Goal: Task Accomplishment & Management: Use online tool/utility

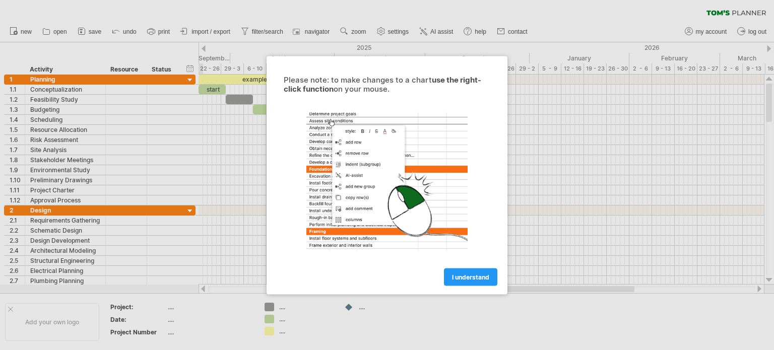
click at [153, 182] on div at bounding box center [387, 175] width 774 height 350
click at [464, 276] on span "I understand" at bounding box center [470, 277] width 37 height 8
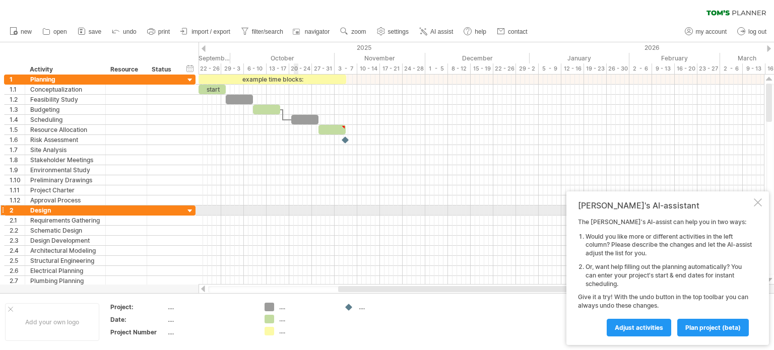
click at [296, 210] on div at bounding box center [480, 211] width 565 height 10
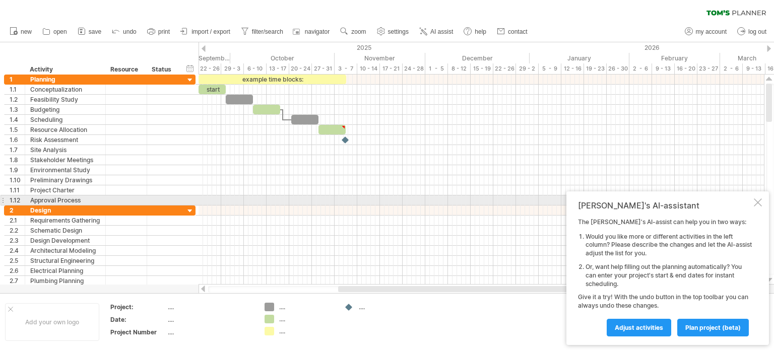
click at [756, 202] on div at bounding box center [758, 202] width 8 height 8
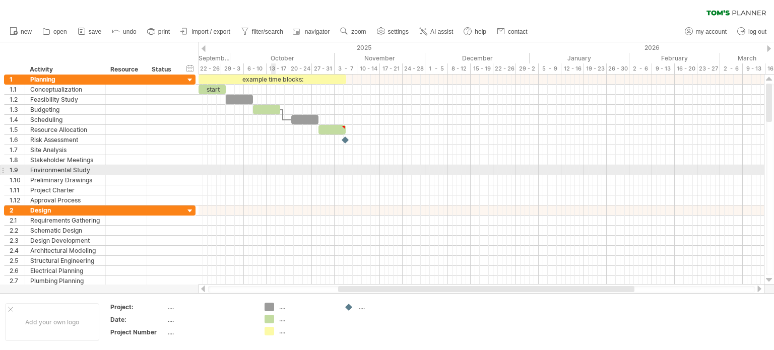
click at [273, 173] on div at bounding box center [480, 170] width 565 height 10
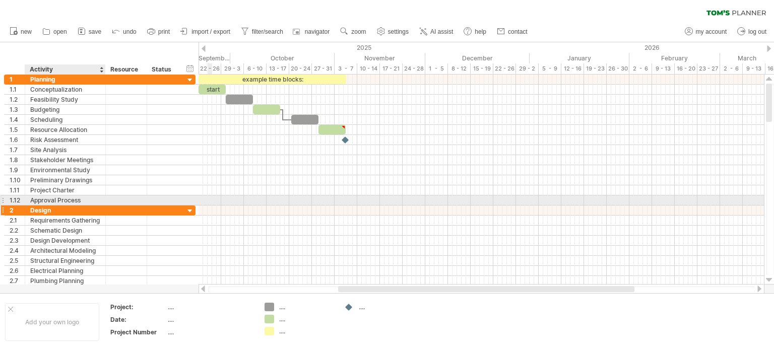
click at [93, 208] on div "Design" at bounding box center [65, 211] width 70 height 10
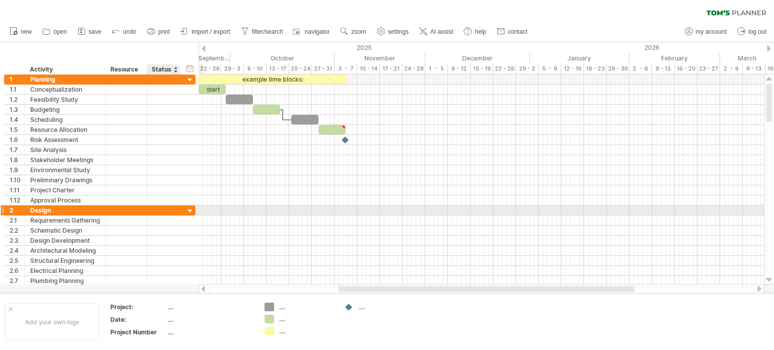
click at [187, 211] on div at bounding box center [190, 212] width 10 height 10
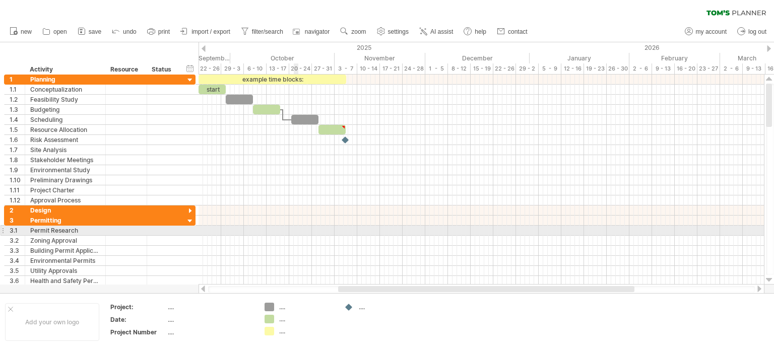
click at [296, 227] on div at bounding box center [480, 231] width 565 height 10
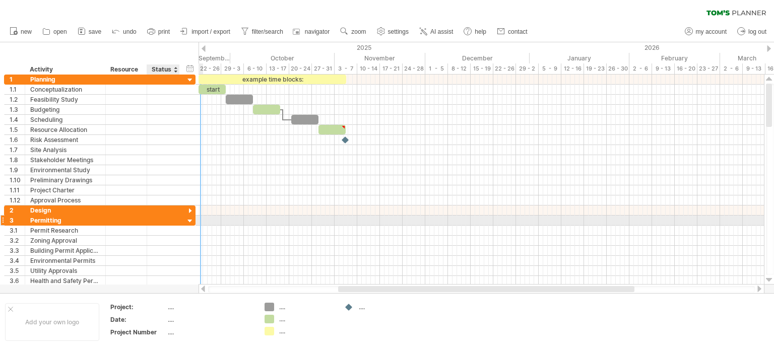
click at [193, 220] on div at bounding box center [190, 222] width 10 height 10
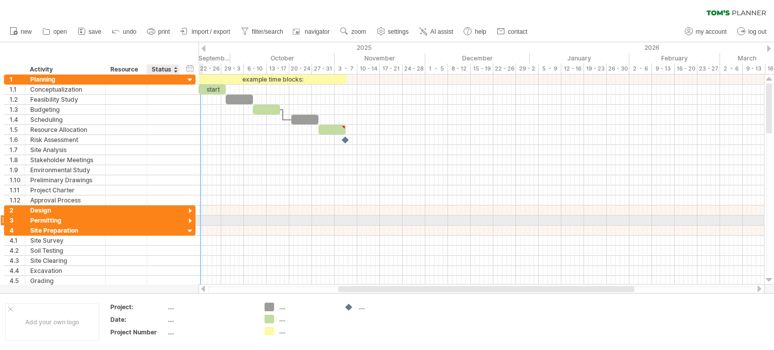
click at [192, 220] on div at bounding box center [190, 222] width 10 height 10
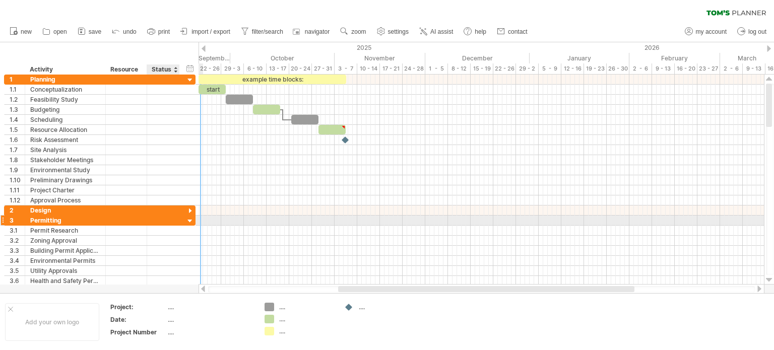
click at [187, 217] on div at bounding box center [190, 222] width 10 height 10
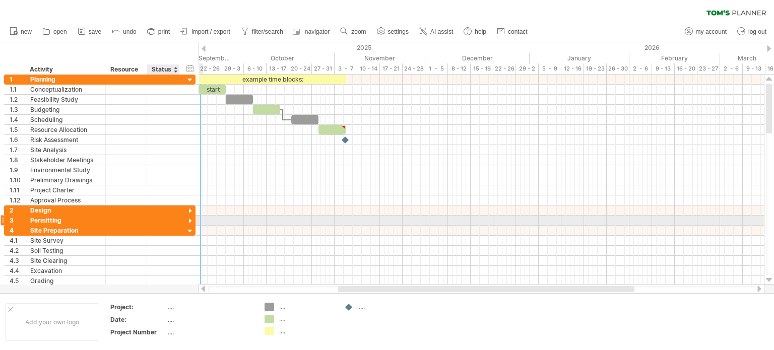
click at [187, 217] on div at bounding box center [190, 222] width 10 height 10
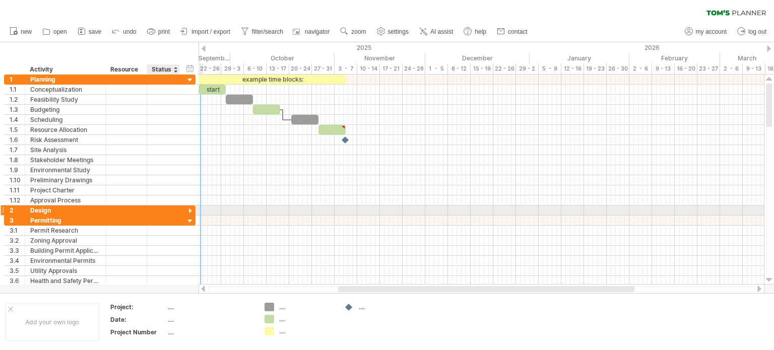
click at [187, 209] on div at bounding box center [190, 212] width 10 height 10
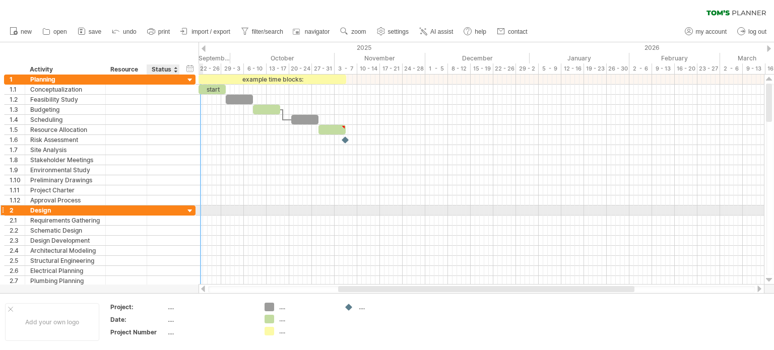
click at [187, 209] on div at bounding box center [190, 212] width 10 height 10
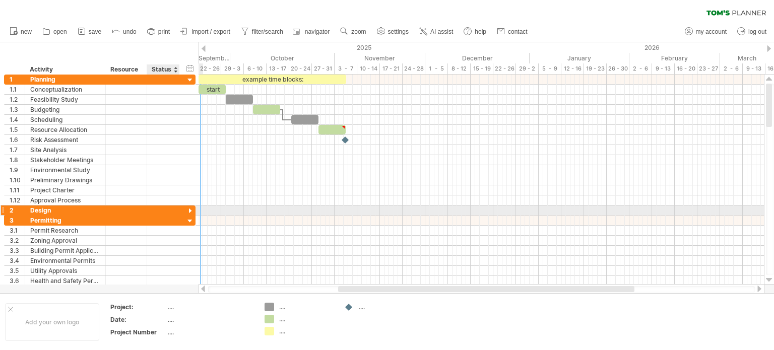
click at [187, 209] on div at bounding box center [190, 212] width 10 height 10
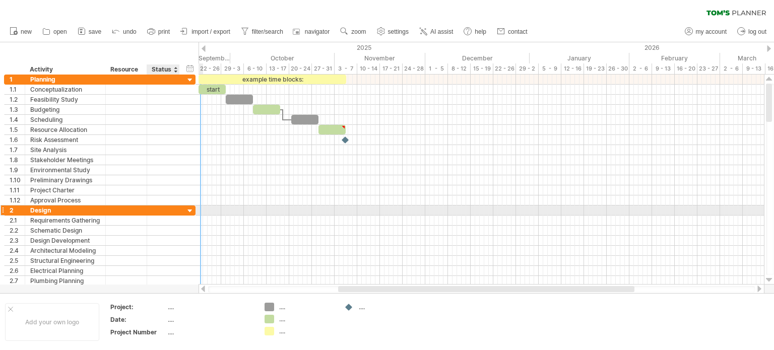
click at [187, 211] on div at bounding box center [190, 212] width 10 height 10
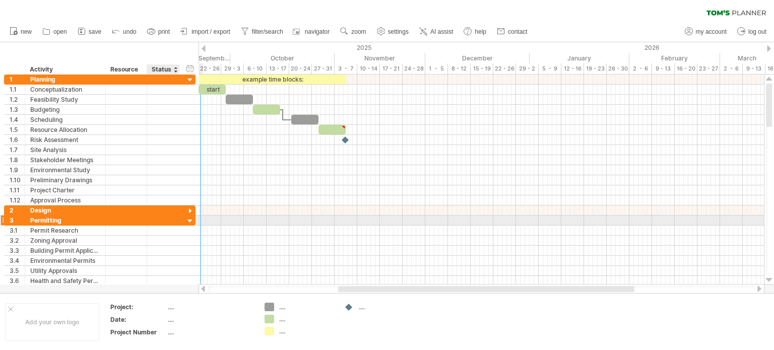
click at [189, 219] on div at bounding box center [190, 222] width 10 height 10
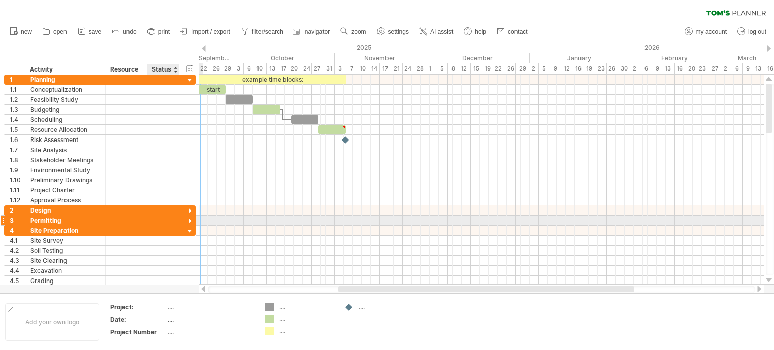
click at [189, 219] on div at bounding box center [190, 222] width 10 height 10
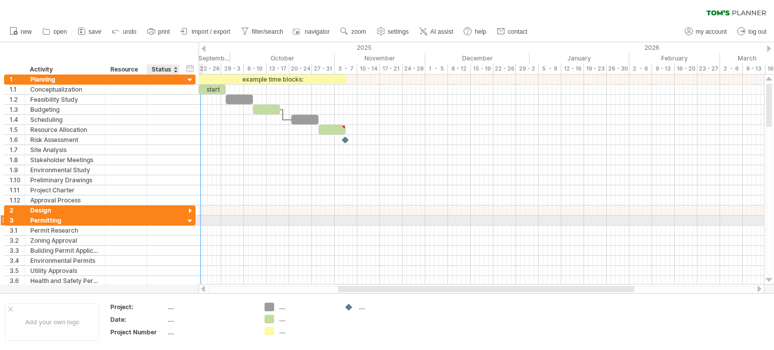
click at [189, 217] on div at bounding box center [190, 222] width 10 height 10
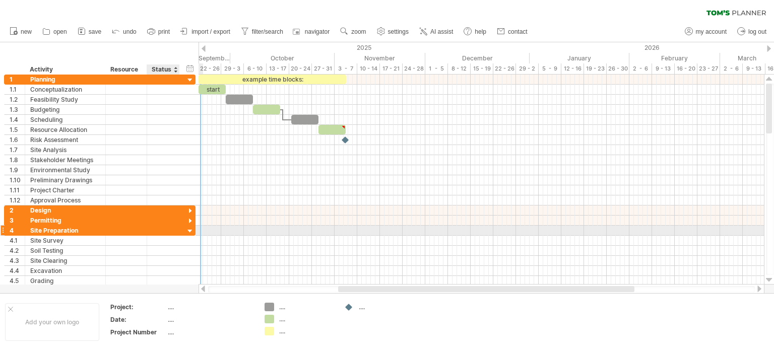
click at [190, 233] on div at bounding box center [190, 232] width 10 height 10
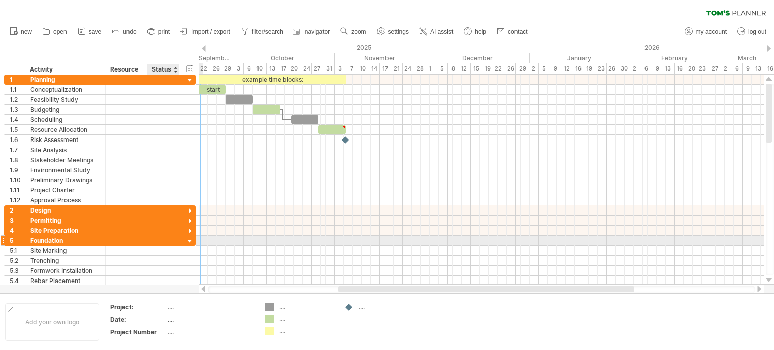
click at [189, 239] on div at bounding box center [190, 242] width 10 height 10
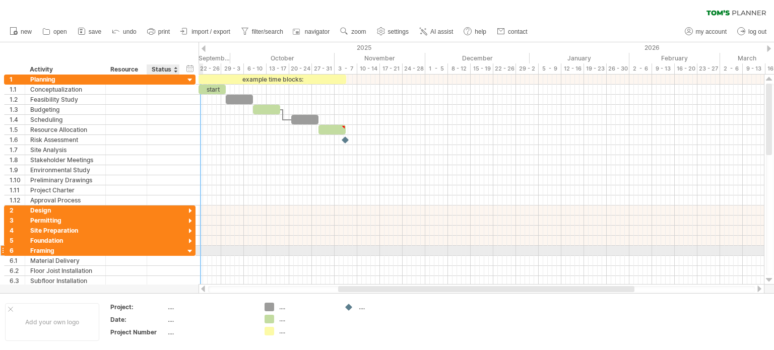
click at [189, 247] on div at bounding box center [190, 252] width 10 height 10
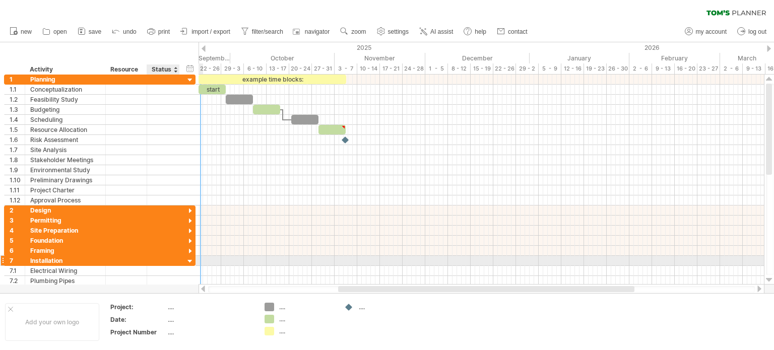
click at [189, 261] on div at bounding box center [190, 262] width 10 height 10
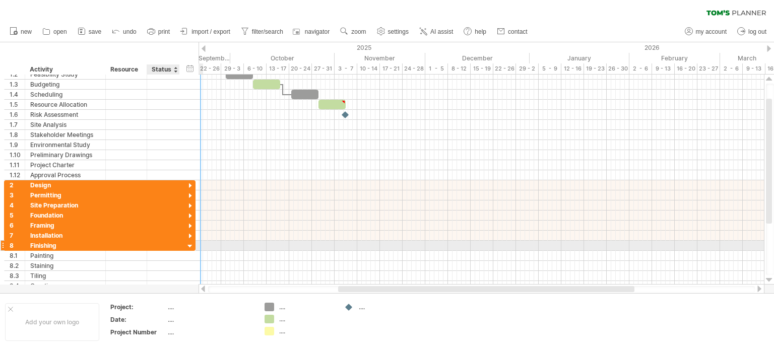
click at [185, 243] on div at bounding box center [190, 247] width 10 height 10
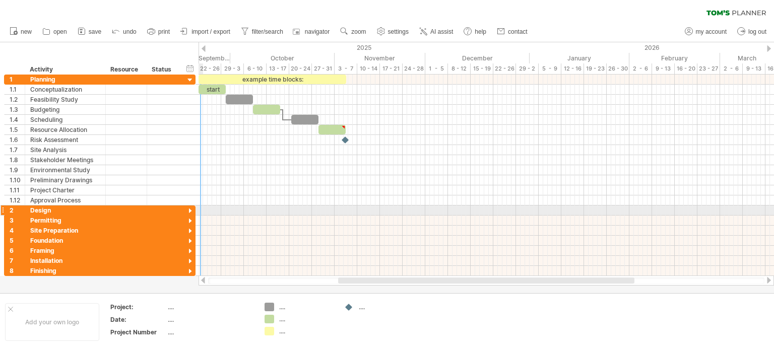
click at [189, 208] on div at bounding box center [190, 212] width 10 height 10
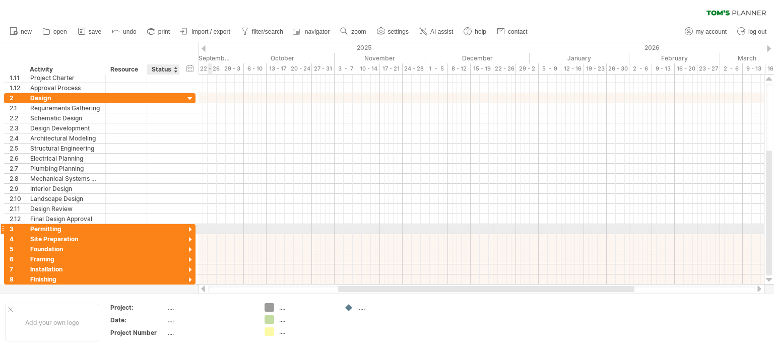
click at [191, 227] on div at bounding box center [190, 230] width 10 height 10
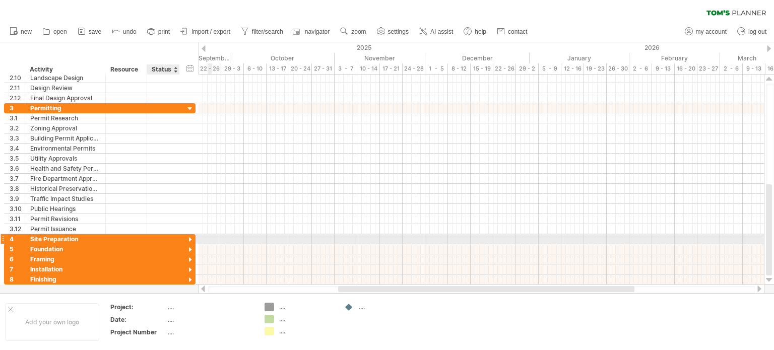
click at [191, 238] on div at bounding box center [190, 240] width 10 height 10
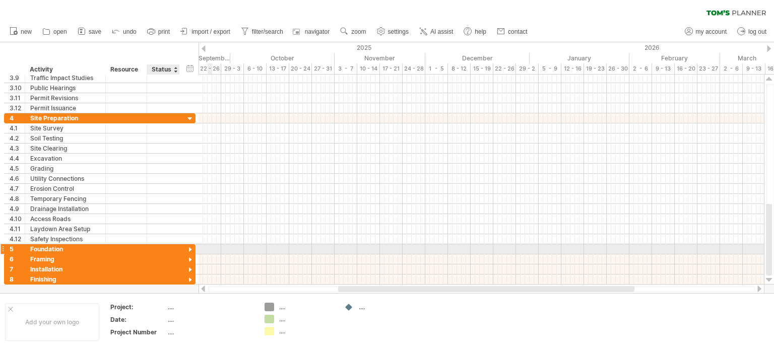
click at [187, 245] on div at bounding box center [190, 250] width 10 height 10
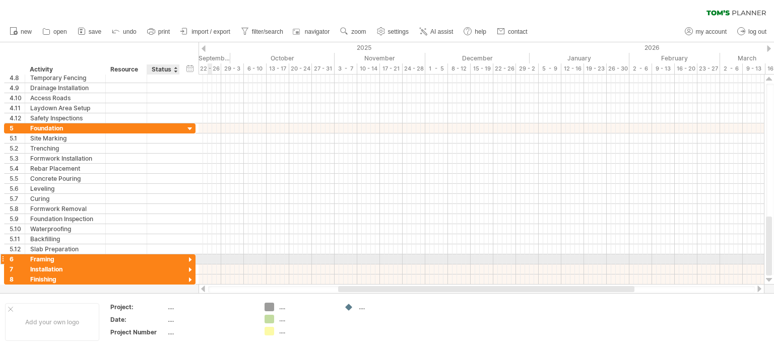
click at [187, 256] on div at bounding box center [190, 260] width 10 height 10
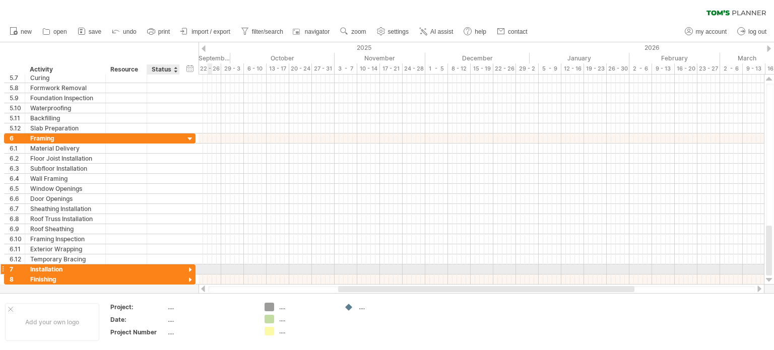
click at [186, 266] on div at bounding box center [190, 270] width 10 height 10
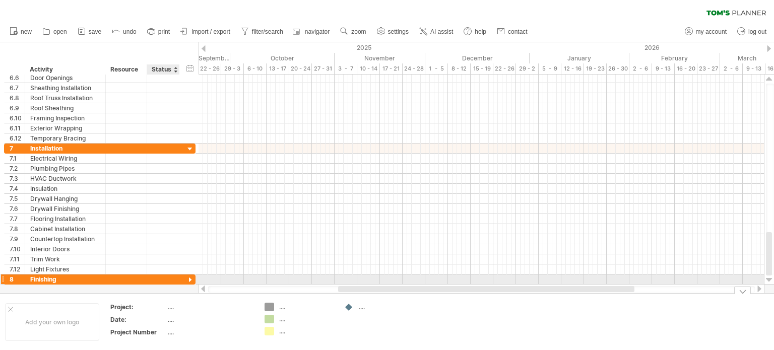
click at [191, 279] on div at bounding box center [190, 281] width 10 height 10
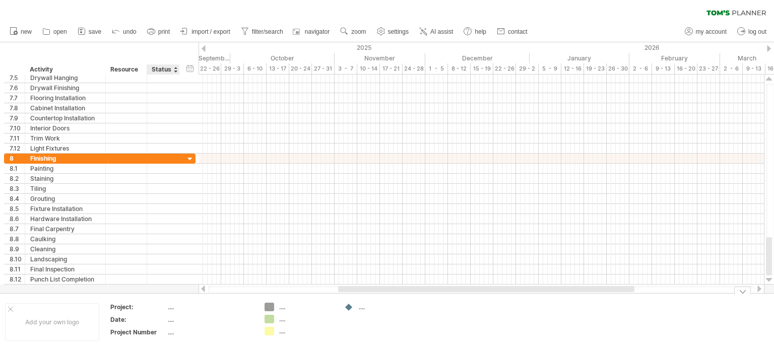
click at [168, 306] on div "...." at bounding box center [210, 307] width 85 height 9
click at [175, 307] on input "text" at bounding box center [208, 307] width 81 height 9
click at [280, 307] on div "...." at bounding box center [306, 307] width 55 height 9
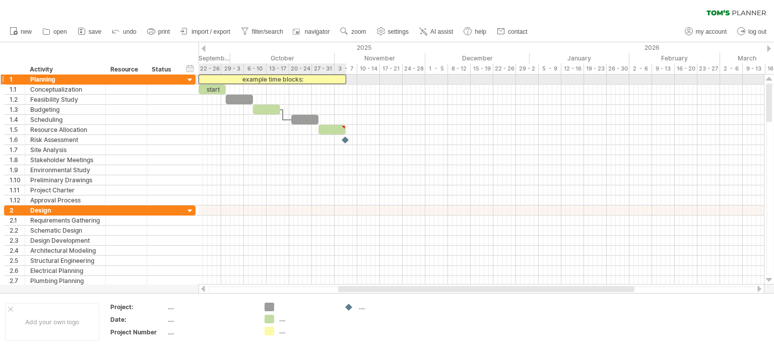
click at [291, 79] on div "example time blocks:" at bounding box center [272, 80] width 148 height 10
drag, startPoint x: 310, startPoint y: 82, endPoint x: 242, endPoint y: 80, distance: 68.6
click at [242, 80] on div "**********" at bounding box center [204, 80] width 148 height 10
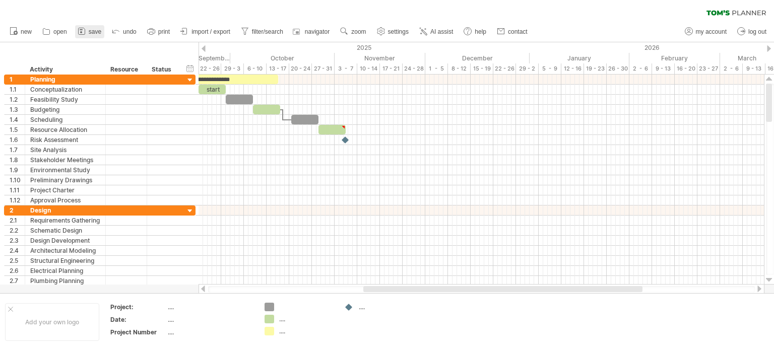
click at [96, 35] on link "save" at bounding box center [89, 31] width 29 height 13
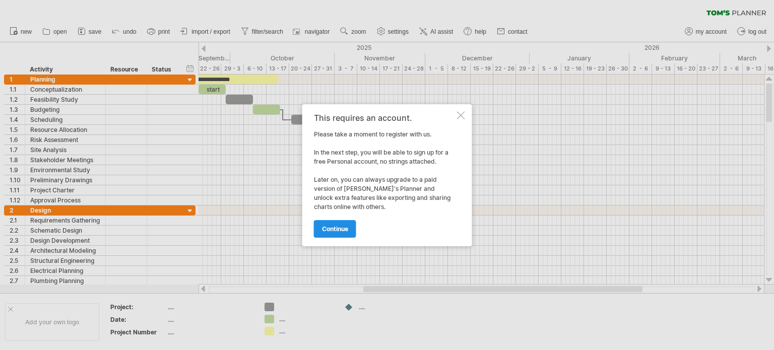
click at [340, 229] on span "continue" at bounding box center [335, 229] width 26 height 8
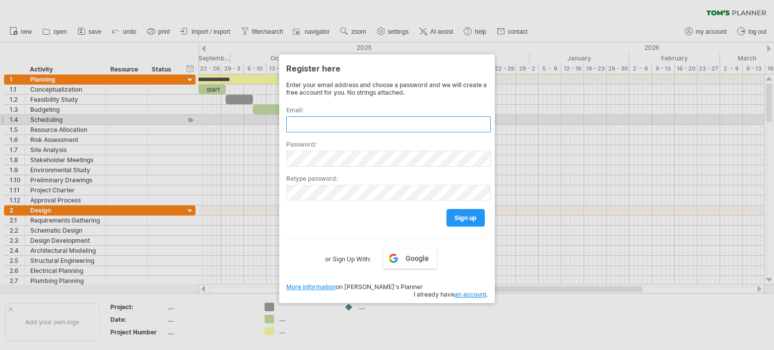
click at [328, 125] on input "text" at bounding box center [388, 124] width 205 height 16
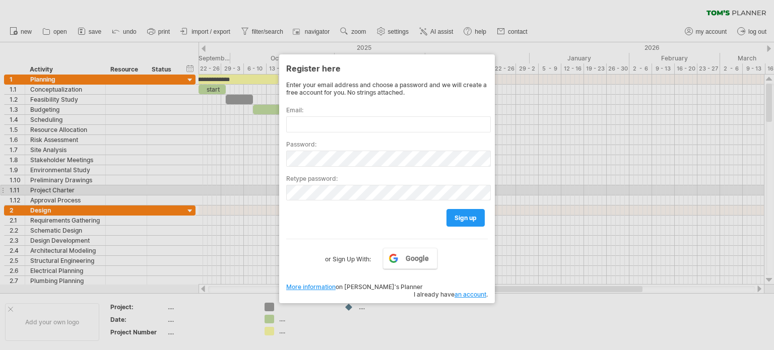
click at [600, 191] on div at bounding box center [387, 175] width 774 height 350
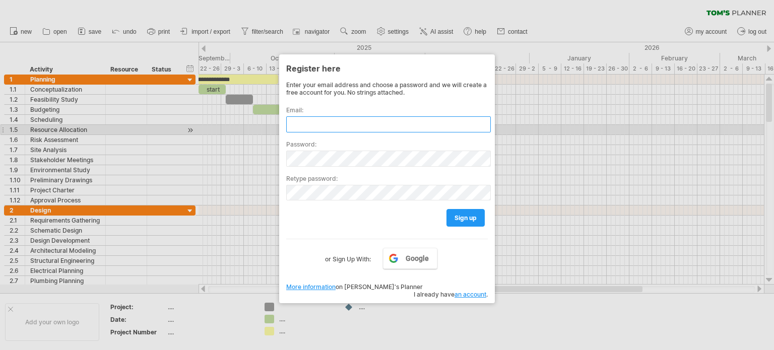
click at [303, 127] on input "text" at bounding box center [388, 124] width 205 height 16
click at [304, 128] on input "text" at bounding box center [388, 124] width 205 height 16
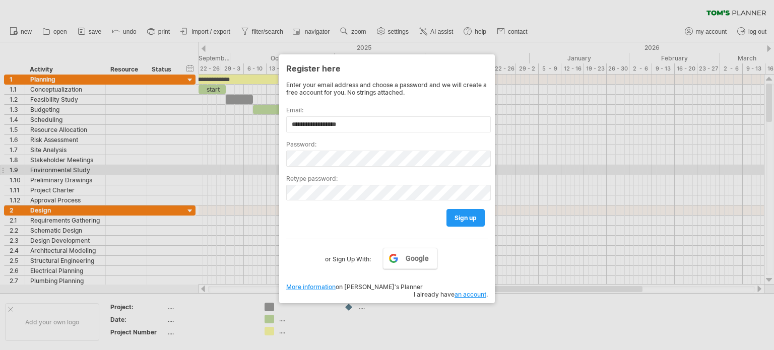
click at [320, 169] on div "Retype password:" at bounding box center [387, 184] width 202 height 34
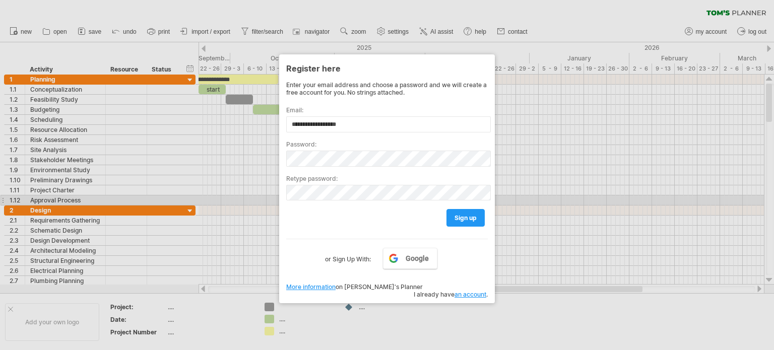
click at [317, 201] on div "sign up" at bounding box center [387, 214] width 202 height 26
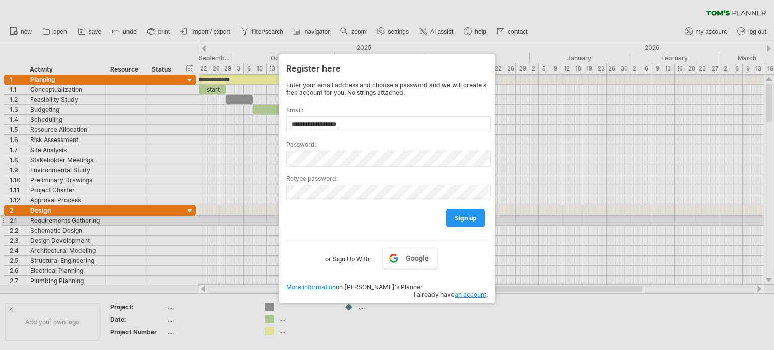
click at [304, 226] on div "sign up" at bounding box center [387, 214] width 202 height 26
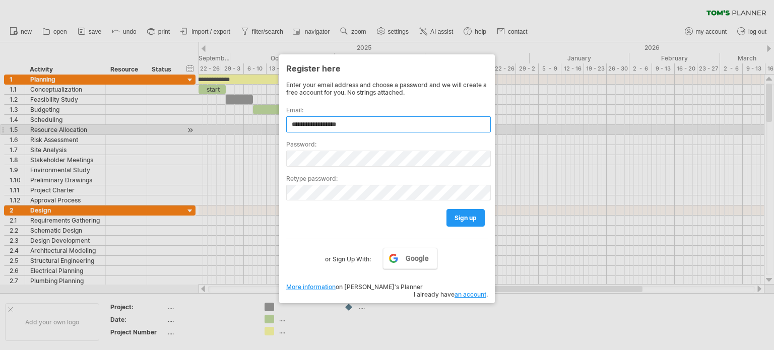
drag, startPoint x: 373, startPoint y: 125, endPoint x: 347, endPoint y: 125, distance: 25.7
click at [347, 125] on input "**********" at bounding box center [388, 124] width 205 height 16
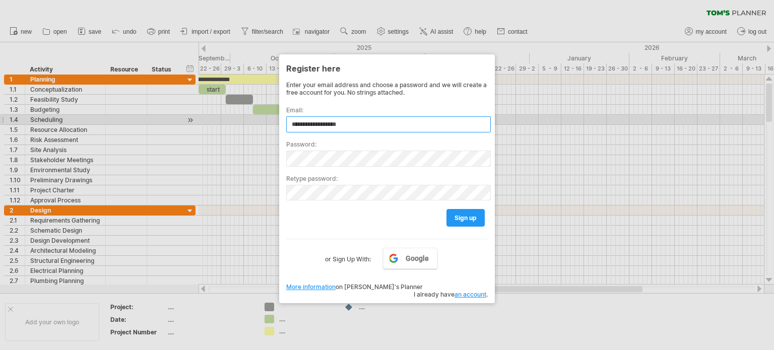
drag, startPoint x: 347, startPoint y: 125, endPoint x: 330, endPoint y: 123, distance: 16.7
click at [330, 123] on input "**********" at bounding box center [388, 124] width 205 height 16
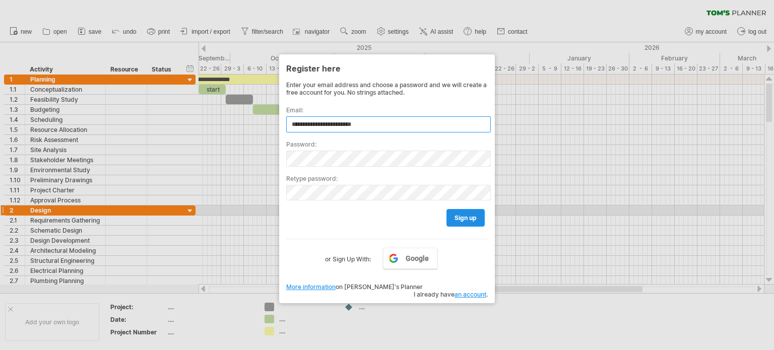
type input "**********"
click at [448, 216] on link "sign up" at bounding box center [465, 218] width 38 height 18
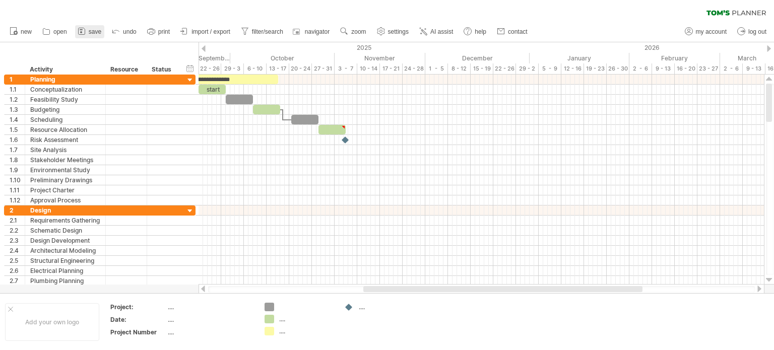
click at [95, 32] on span "save" at bounding box center [95, 31] width 13 height 7
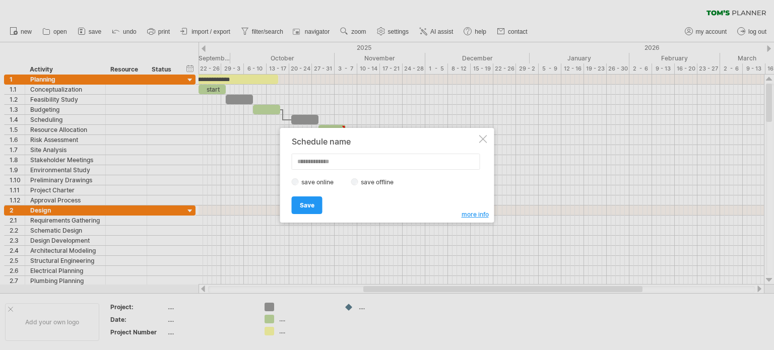
click at [342, 165] on input "text" at bounding box center [386, 162] width 188 height 16
type input "**********"
click at [484, 216] on span "more info" at bounding box center [474, 215] width 27 height 8
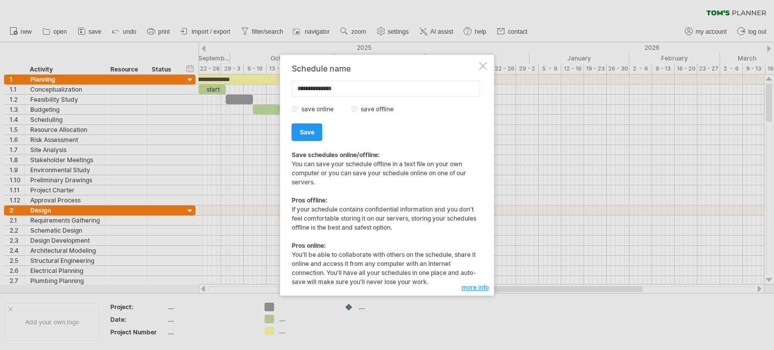
click at [483, 66] on div at bounding box center [483, 66] width 8 height 8
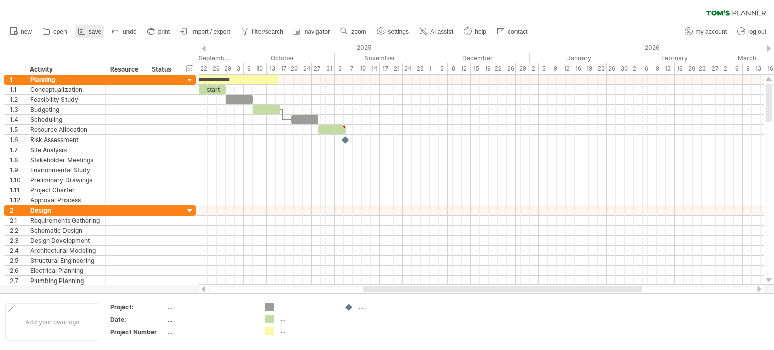
click at [87, 34] on link "save" at bounding box center [89, 31] width 29 height 13
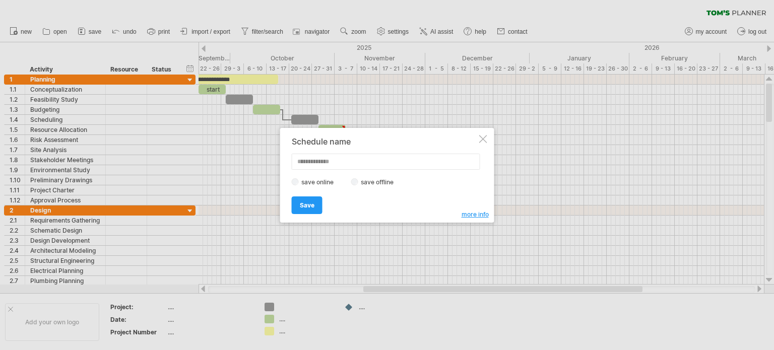
click at [359, 183] on label "save offline" at bounding box center [380, 182] width 44 height 8
click at [312, 204] on span "Save" at bounding box center [307, 206] width 15 height 8
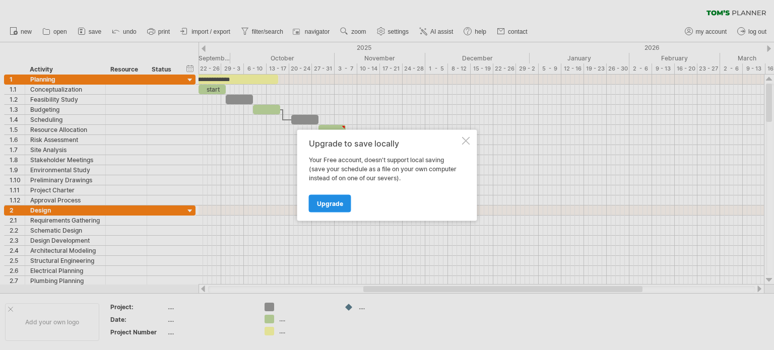
click at [330, 203] on span "Upgrade" at bounding box center [330, 203] width 26 height 8
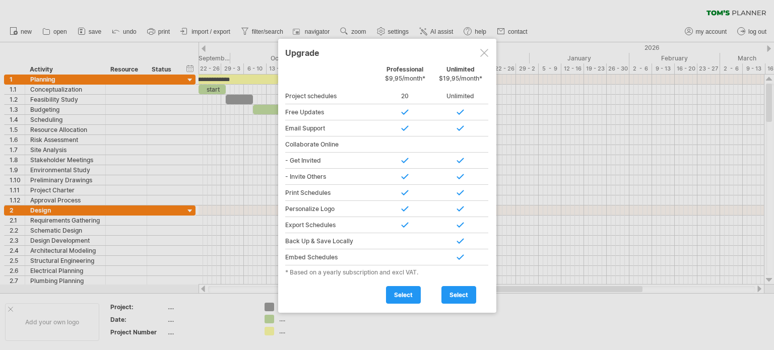
click at [483, 52] on div at bounding box center [484, 53] width 8 height 8
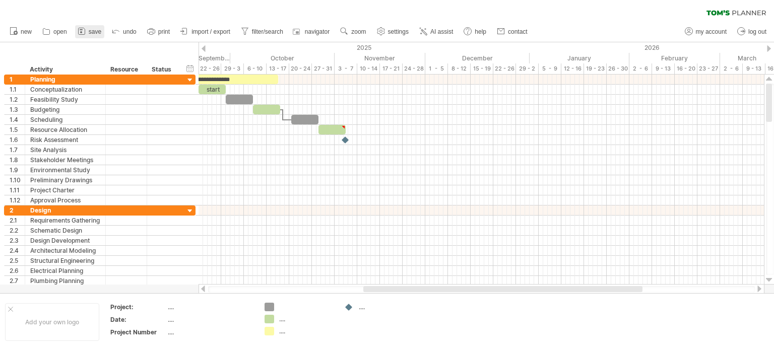
click at [98, 33] on span "save" at bounding box center [95, 31] width 13 height 7
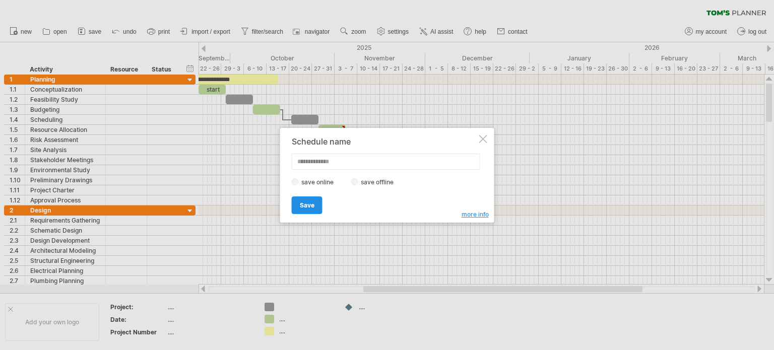
click at [317, 205] on link "Save" at bounding box center [307, 205] width 31 height 18
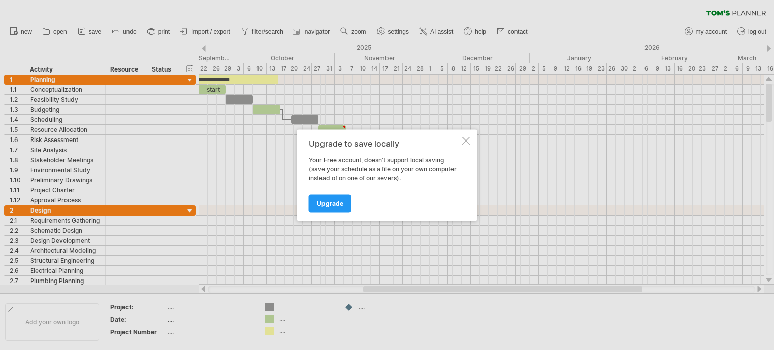
click at [458, 142] on div "Upgrade to save locally" at bounding box center [384, 143] width 151 height 9
click at [466, 141] on div at bounding box center [466, 141] width 8 height 8
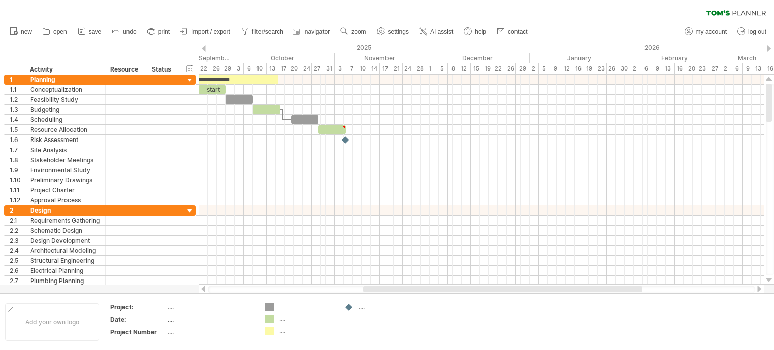
click at [87, 30] on icon at bounding box center [82, 31] width 10 height 10
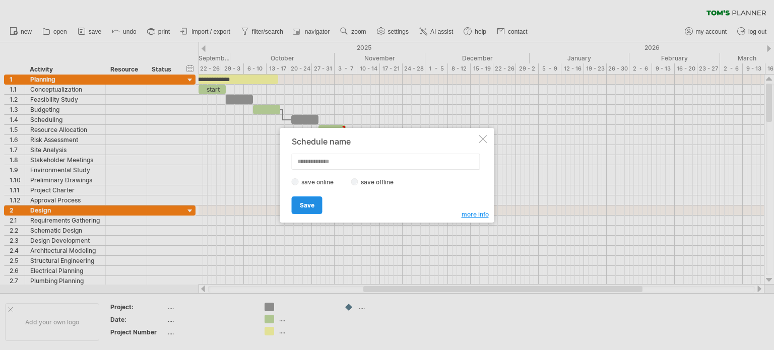
click at [314, 206] on link "Save" at bounding box center [307, 205] width 31 height 18
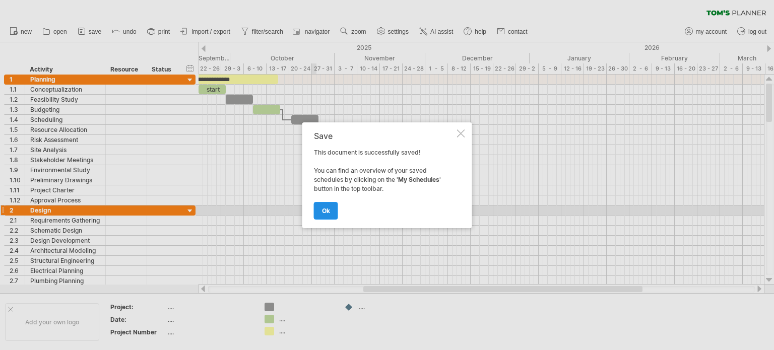
click at [331, 213] on link "ok" at bounding box center [326, 211] width 24 height 18
